Goal: Transaction & Acquisition: Purchase product/service

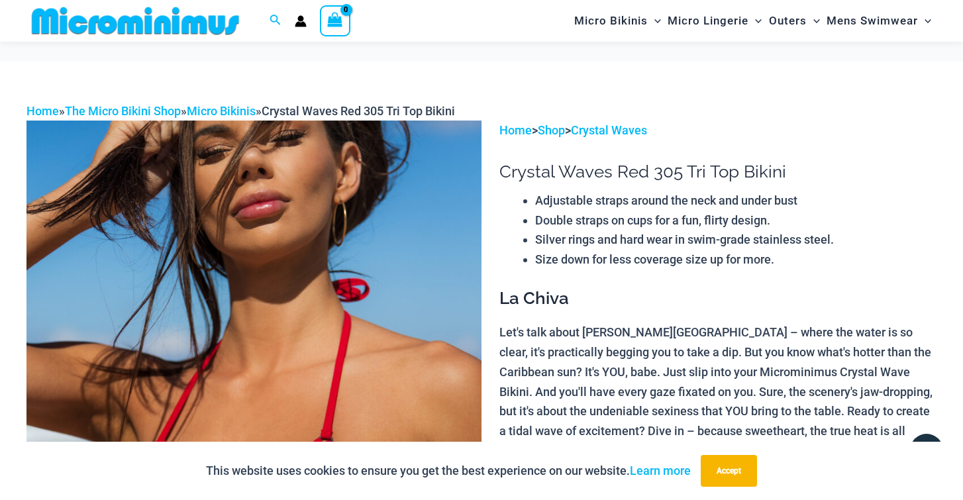
scroll to position [2253, 0]
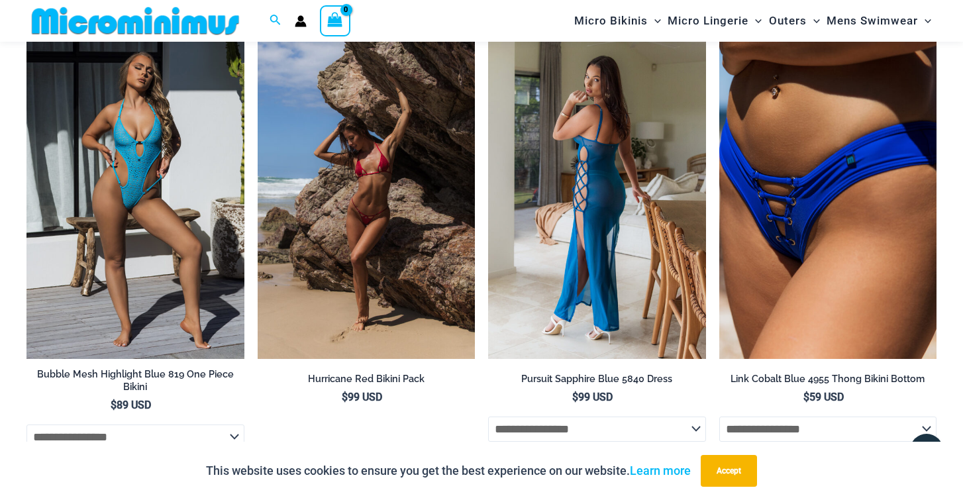
click at [582, 184] on img at bounding box center [597, 195] width 218 height 327
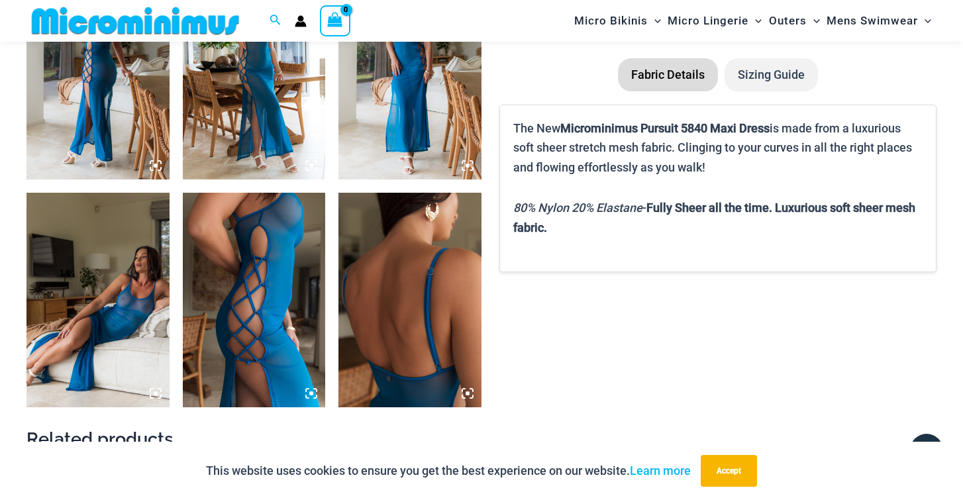
scroll to position [894, 0]
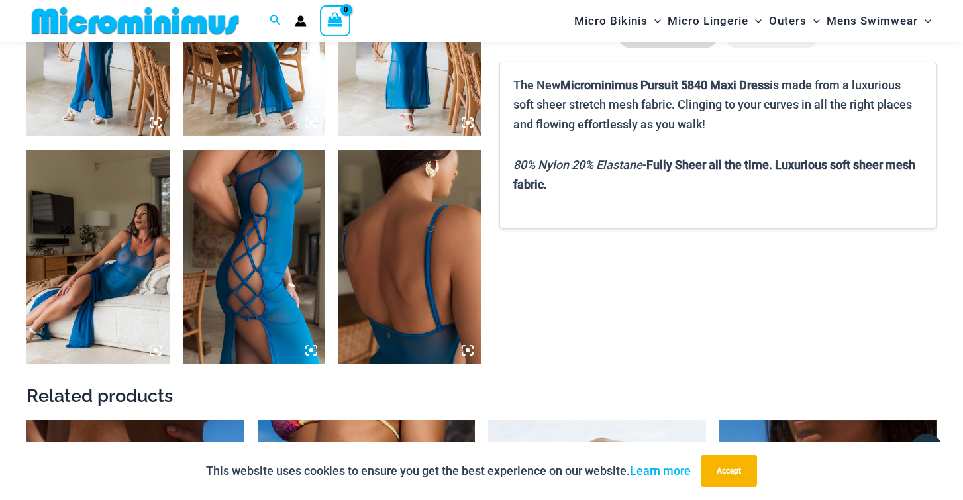
click at [139, 284] on img at bounding box center [98, 257] width 143 height 214
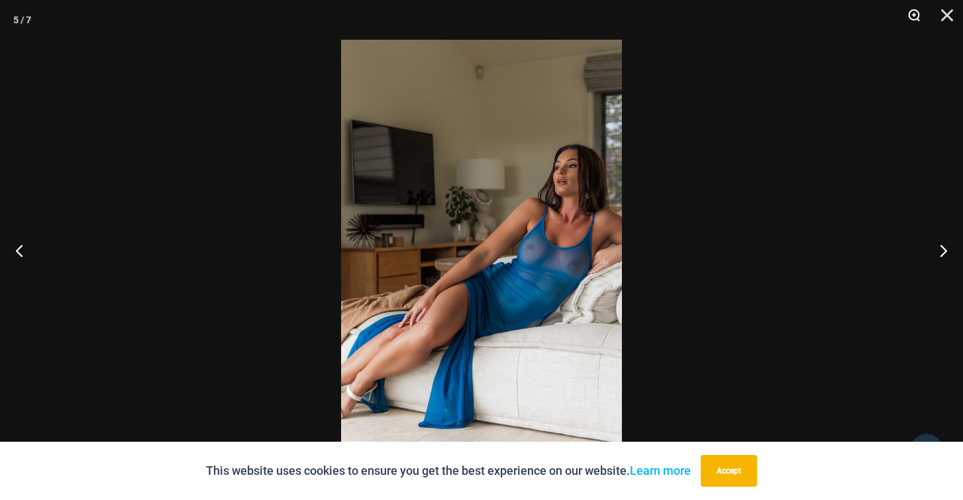
click at [914, 15] on button "Zoom" at bounding box center [909, 20] width 33 height 40
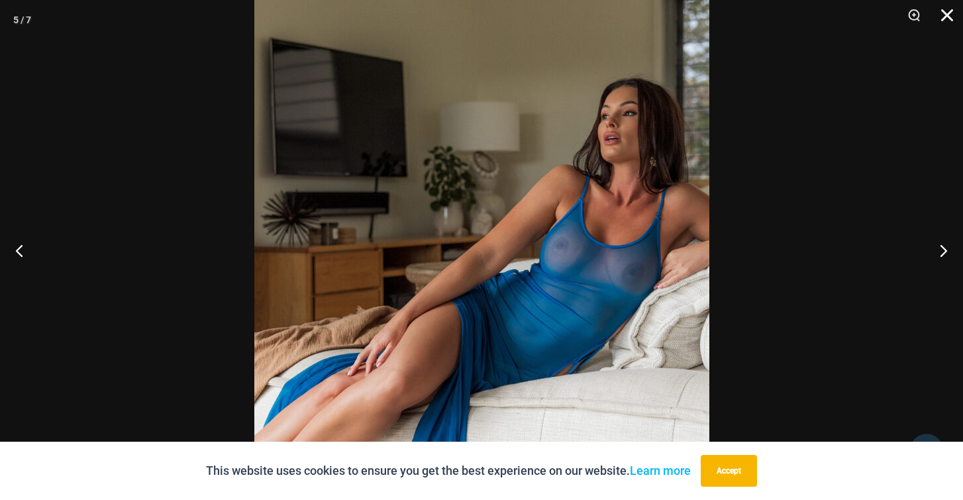
click at [946, 16] on button "Close" at bounding box center [942, 20] width 33 height 40
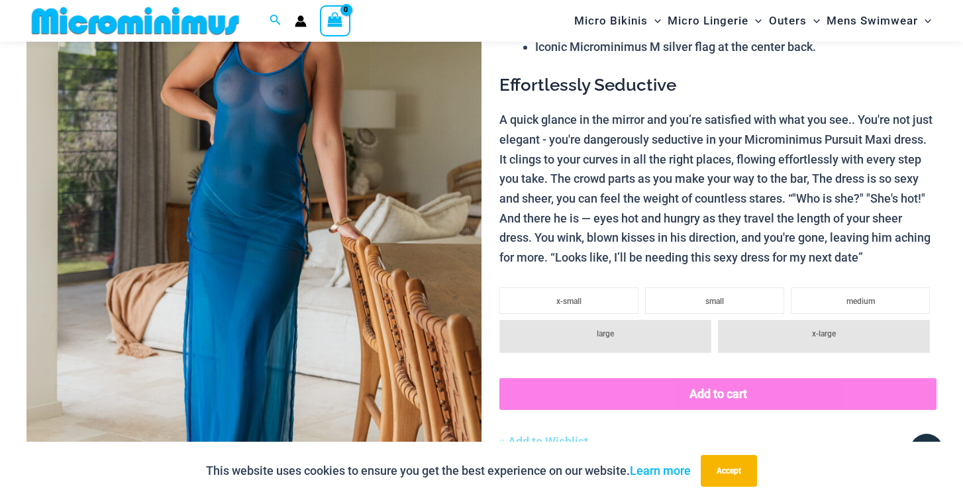
scroll to position [227, 0]
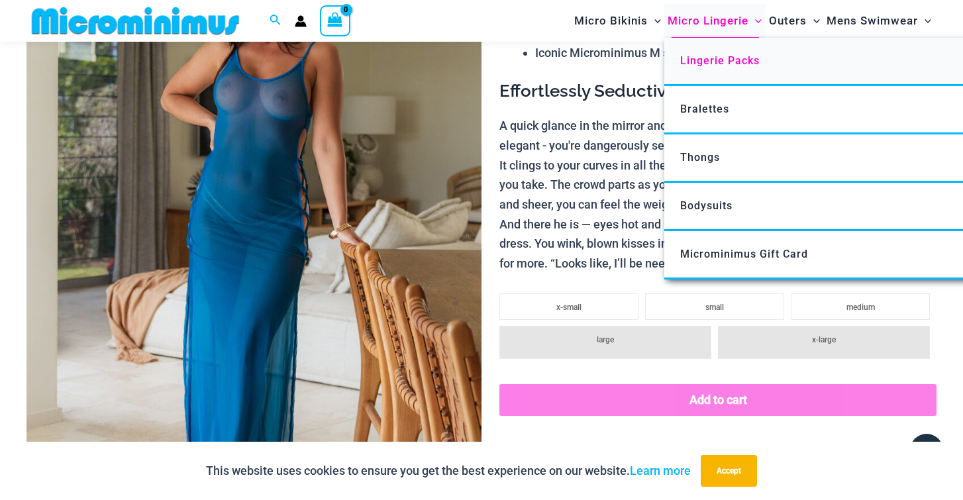
click at [720, 66] on span "Lingerie Packs" at bounding box center [720, 60] width 80 height 13
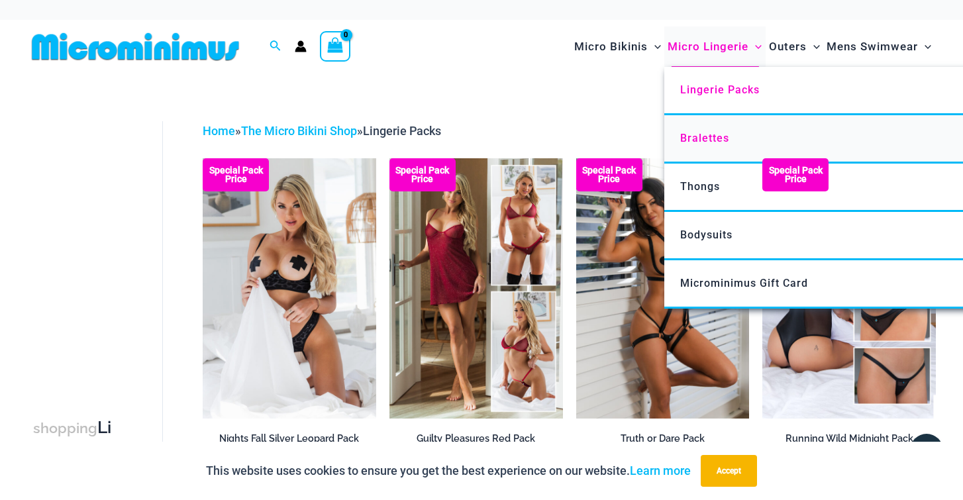
click at [710, 135] on span "Bralettes" at bounding box center [704, 138] width 49 height 13
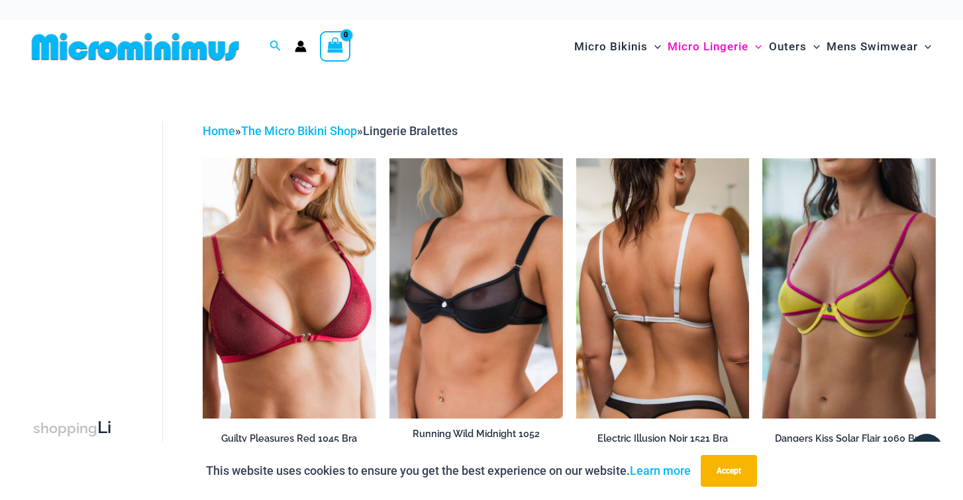
click at [610, 294] on img at bounding box center [663, 288] width 174 height 260
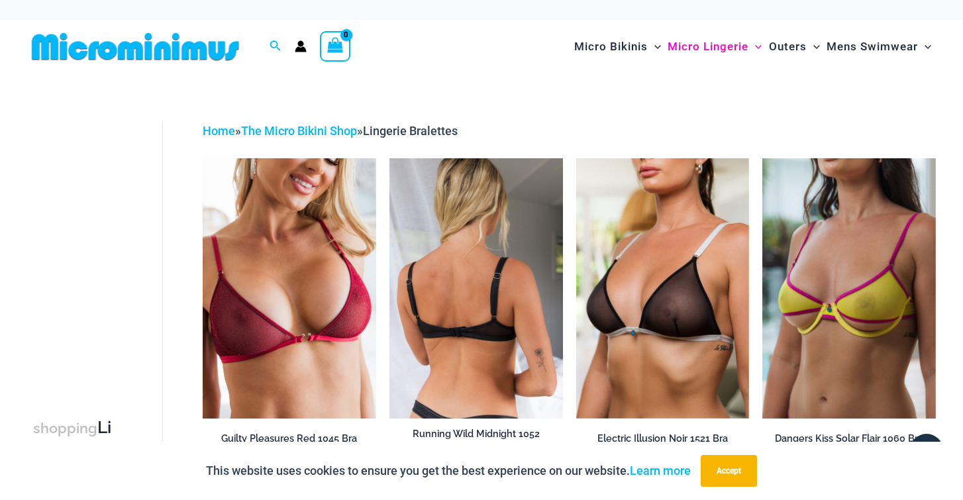
click at [431, 307] on img at bounding box center [477, 288] width 174 height 260
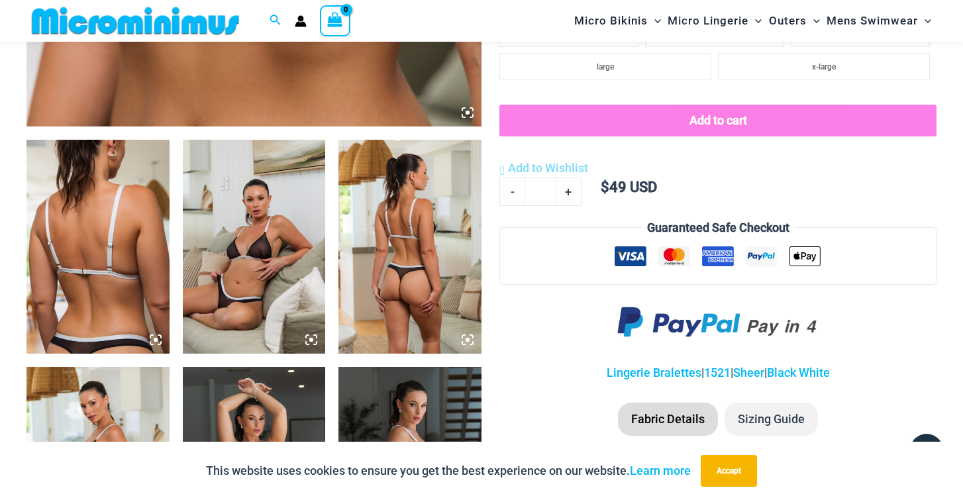
scroll to position [650, 0]
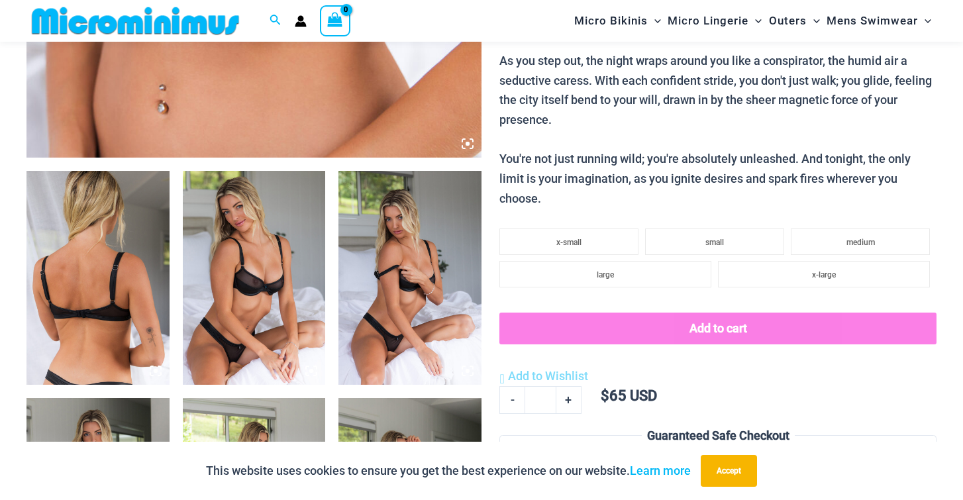
scroll to position [682, 0]
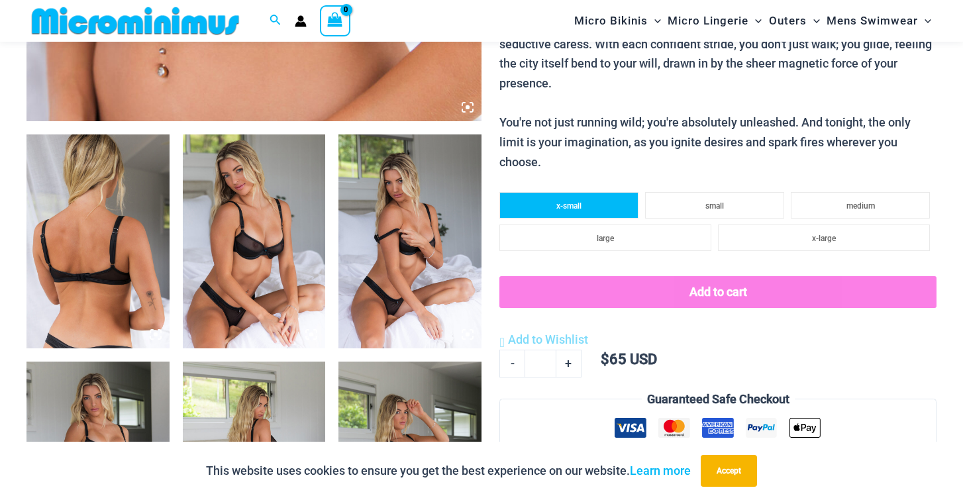
click at [572, 201] on span "x-small" at bounding box center [569, 205] width 25 height 9
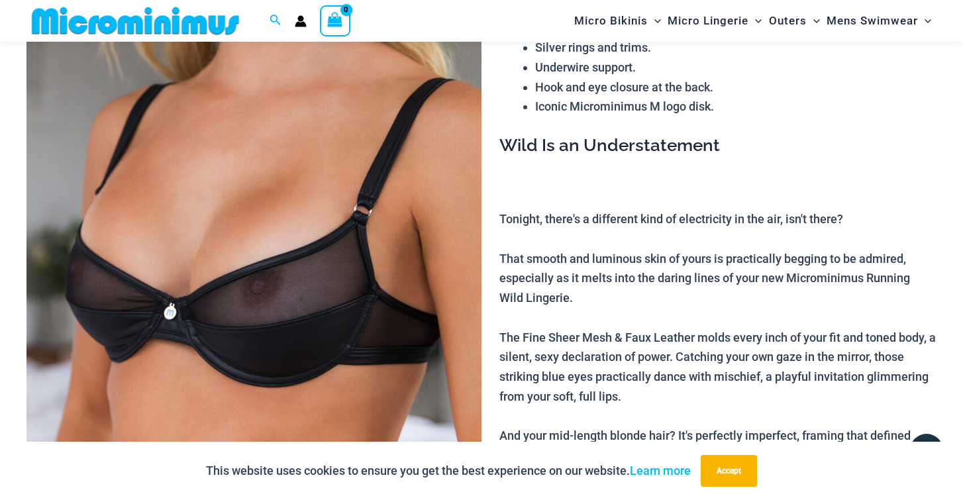
scroll to position [144, 0]
